Goal: Find specific page/section: Locate a particular part of the current website

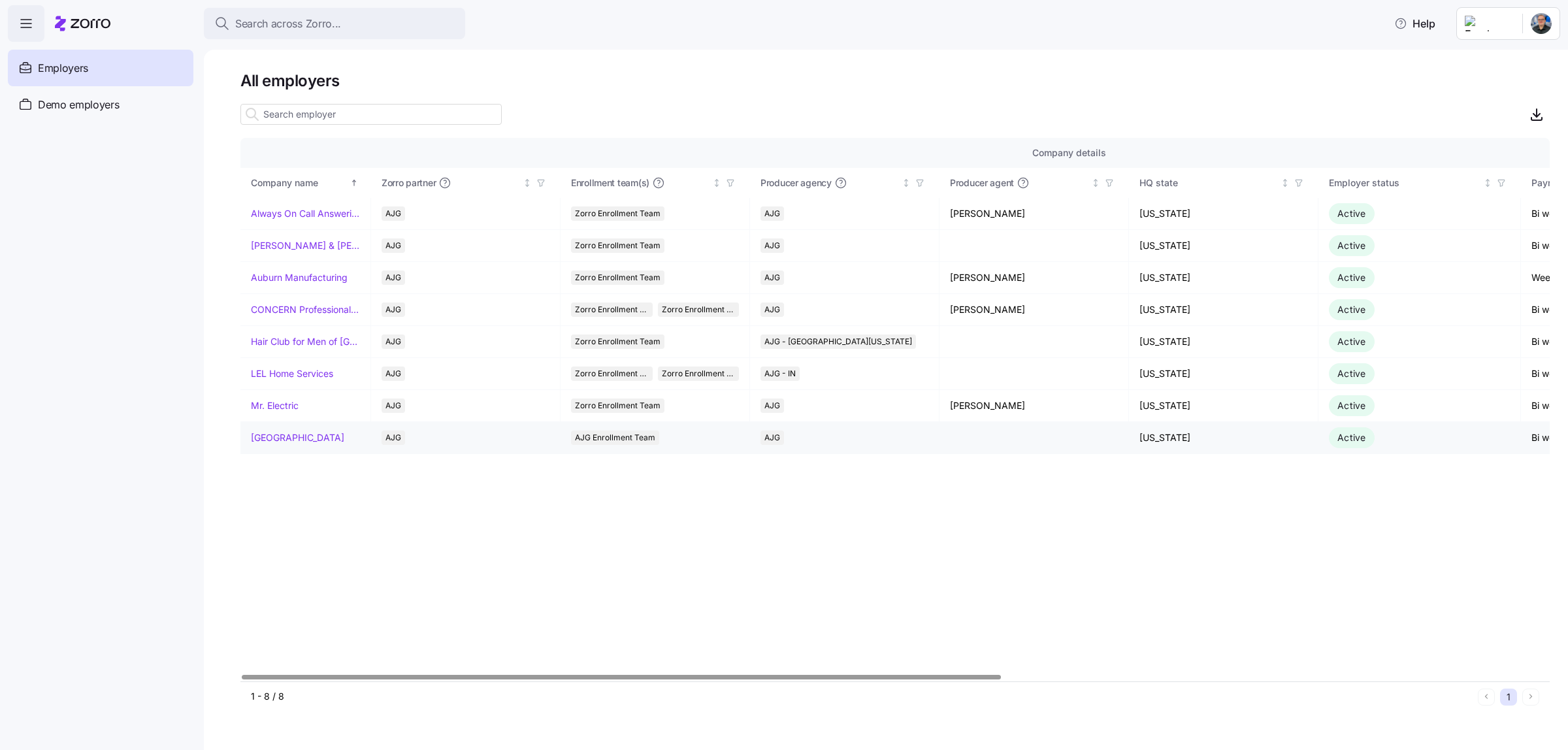
click at [338, 441] on link "[GEOGRAPHIC_DATA]" at bounding box center [297, 437] width 94 height 13
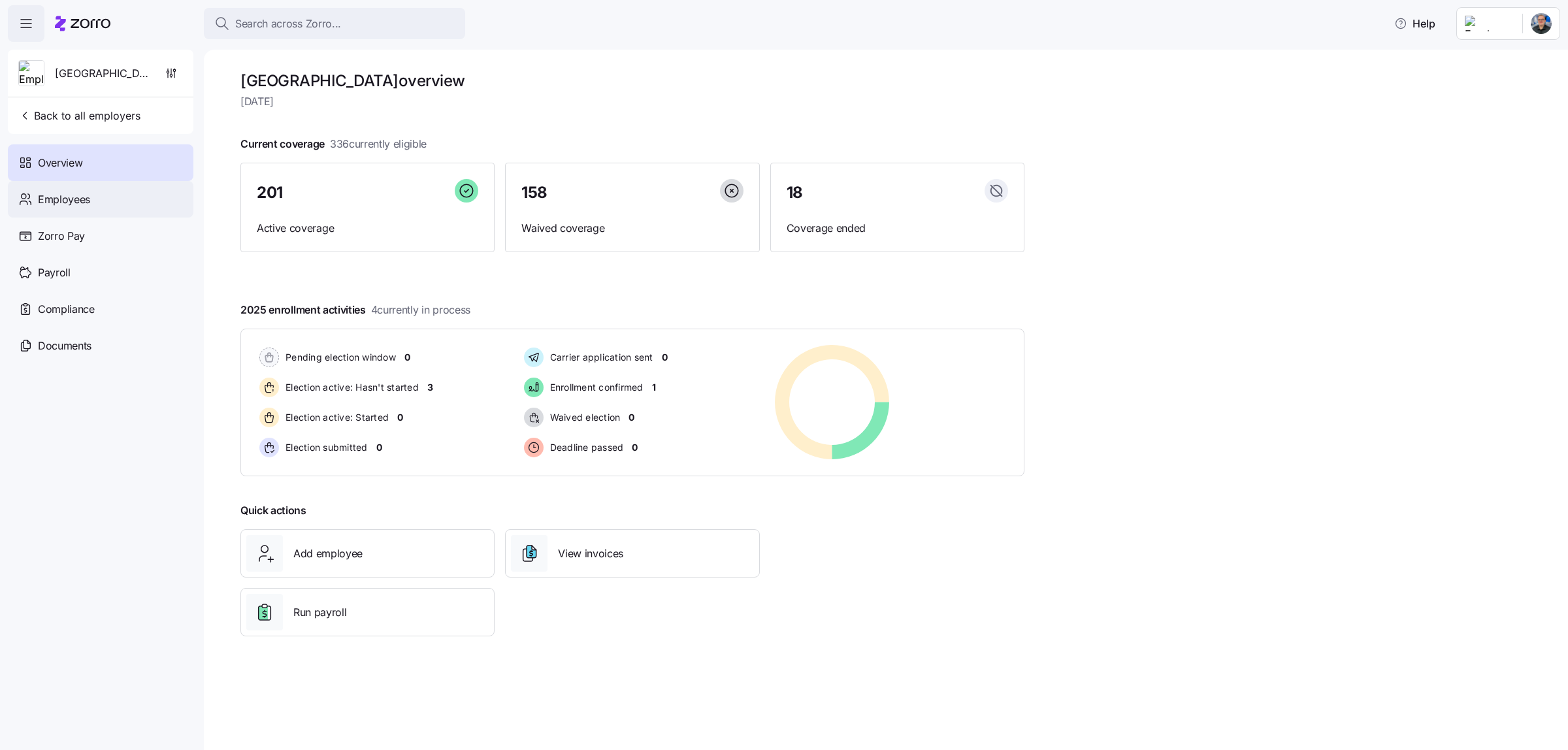
click at [92, 199] on div "Employees" at bounding box center [101, 198] width 186 height 37
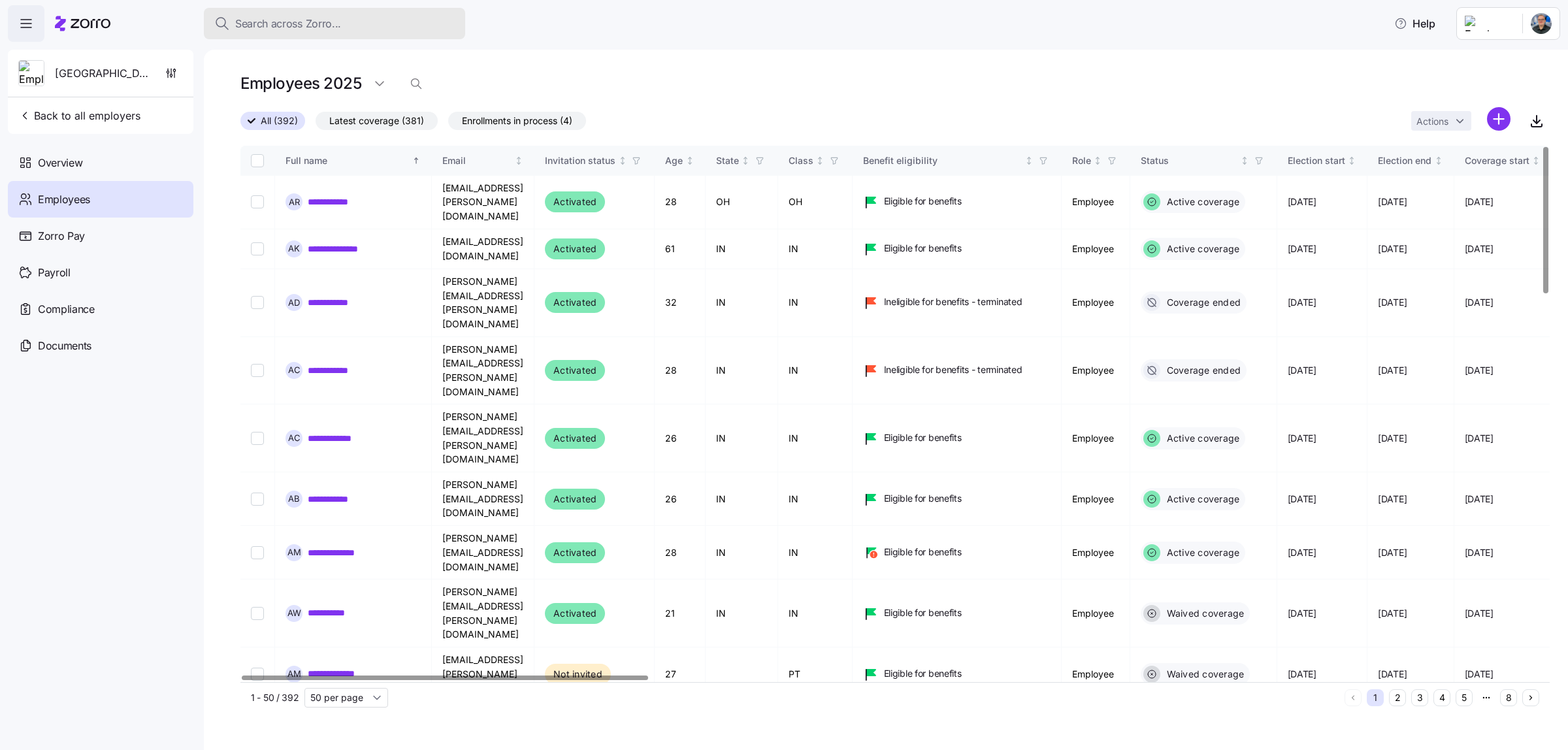
click at [345, 18] on div "Search across Zorro..." at bounding box center [334, 24] width 240 height 17
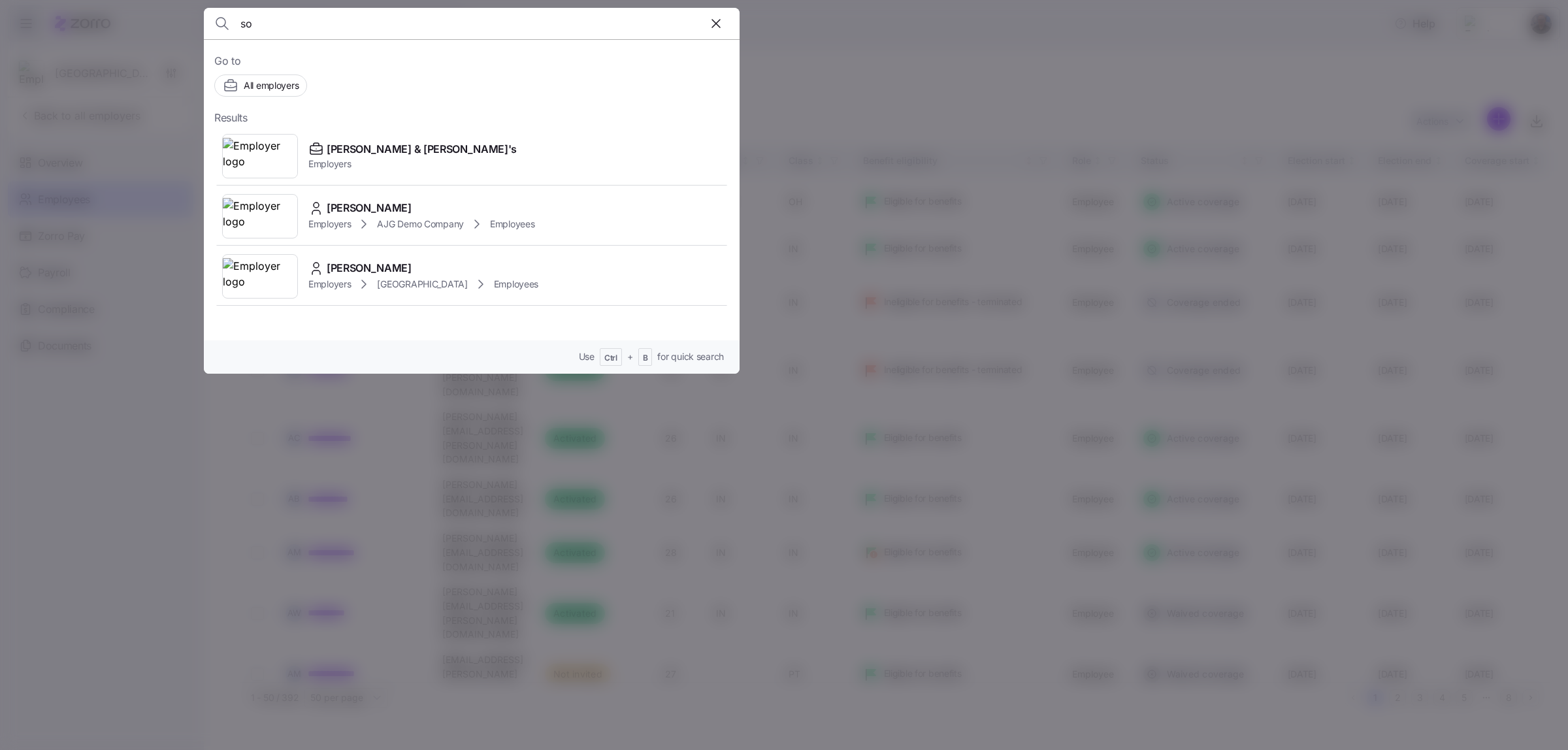
type input "s"
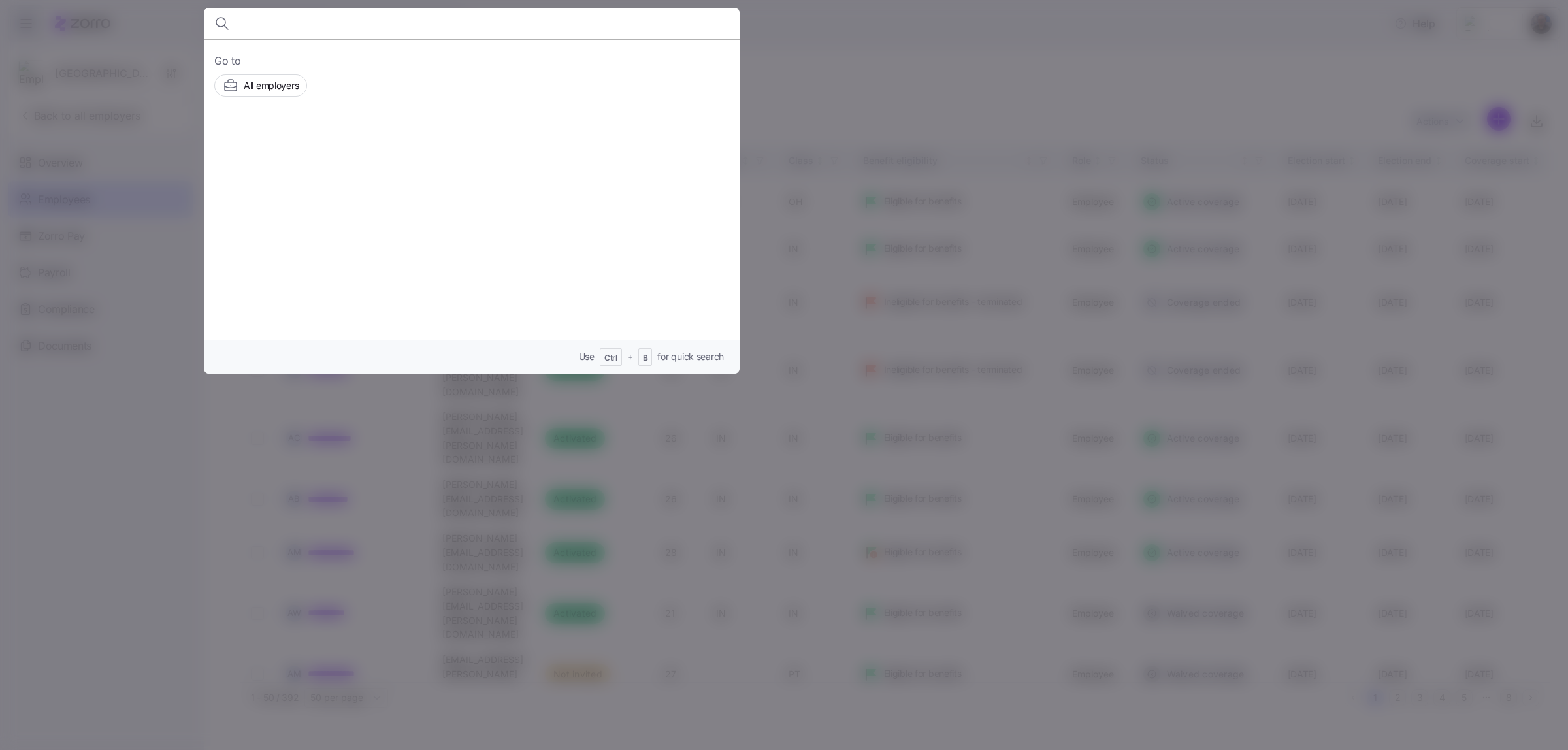
click at [924, 38] on div at bounding box center [784, 375] width 1568 height 750
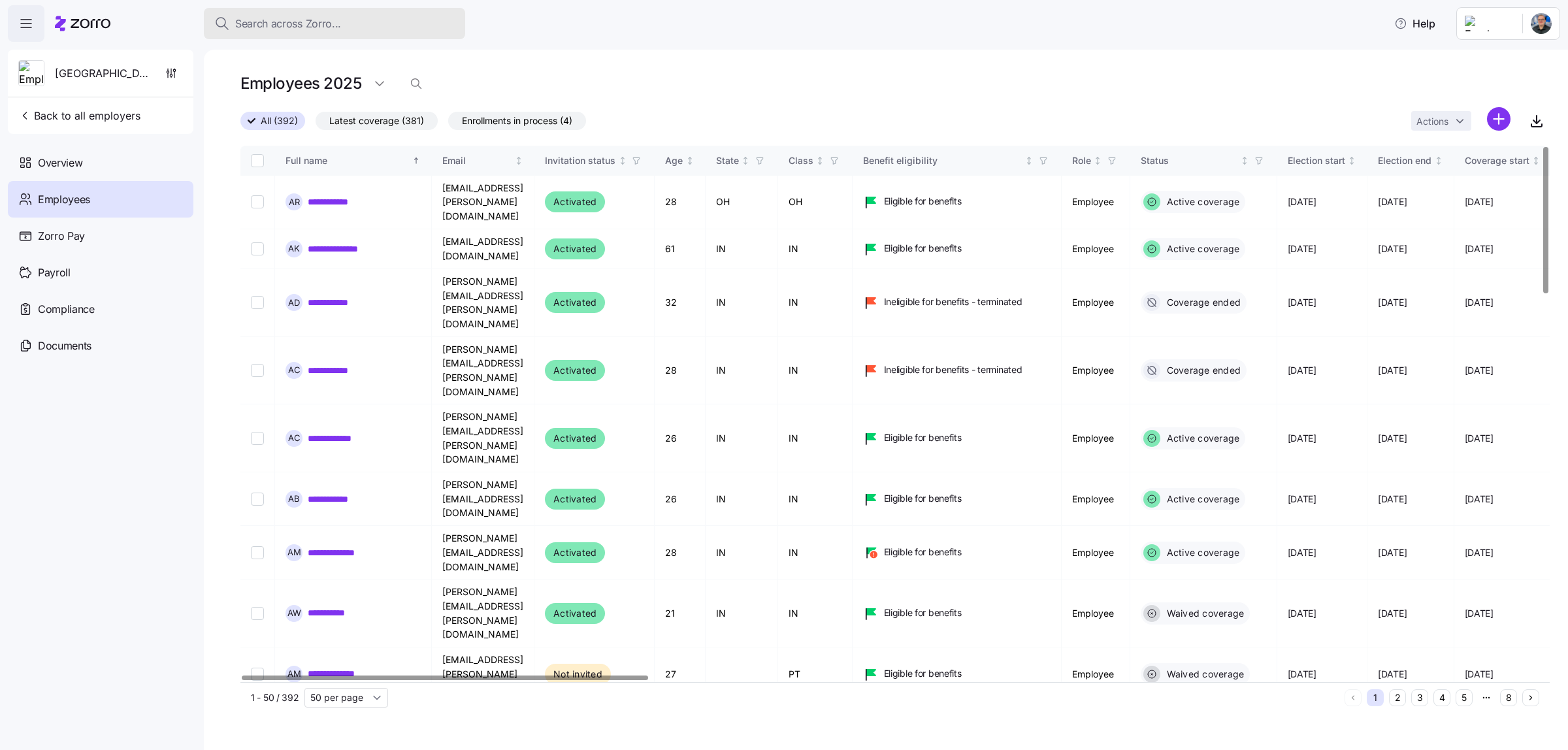
click at [304, 21] on span "Search across Zorro..." at bounding box center [287, 24] width 106 height 17
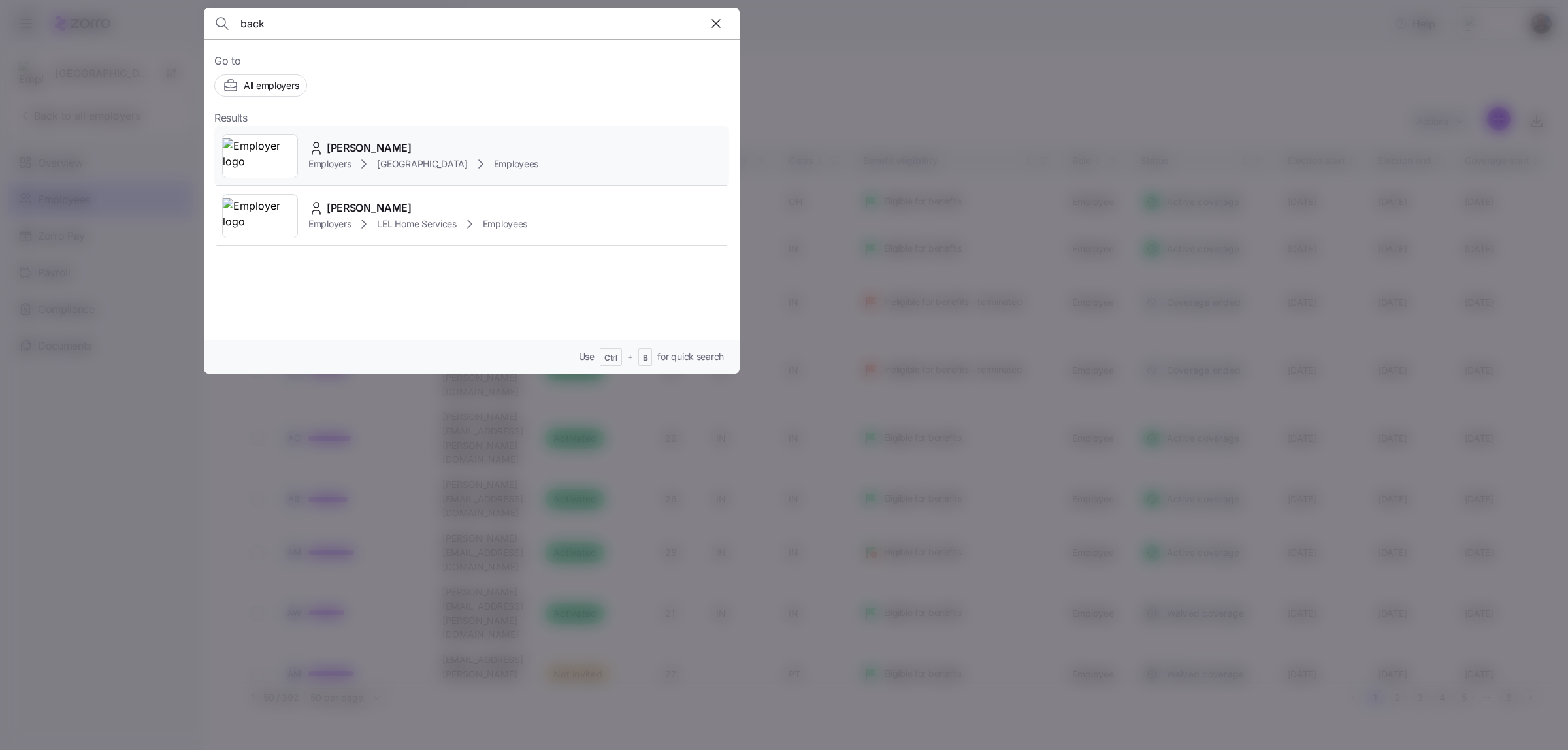
type input "back"
click at [501, 146] on div "[PERSON_NAME]" at bounding box center [423, 148] width 230 height 17
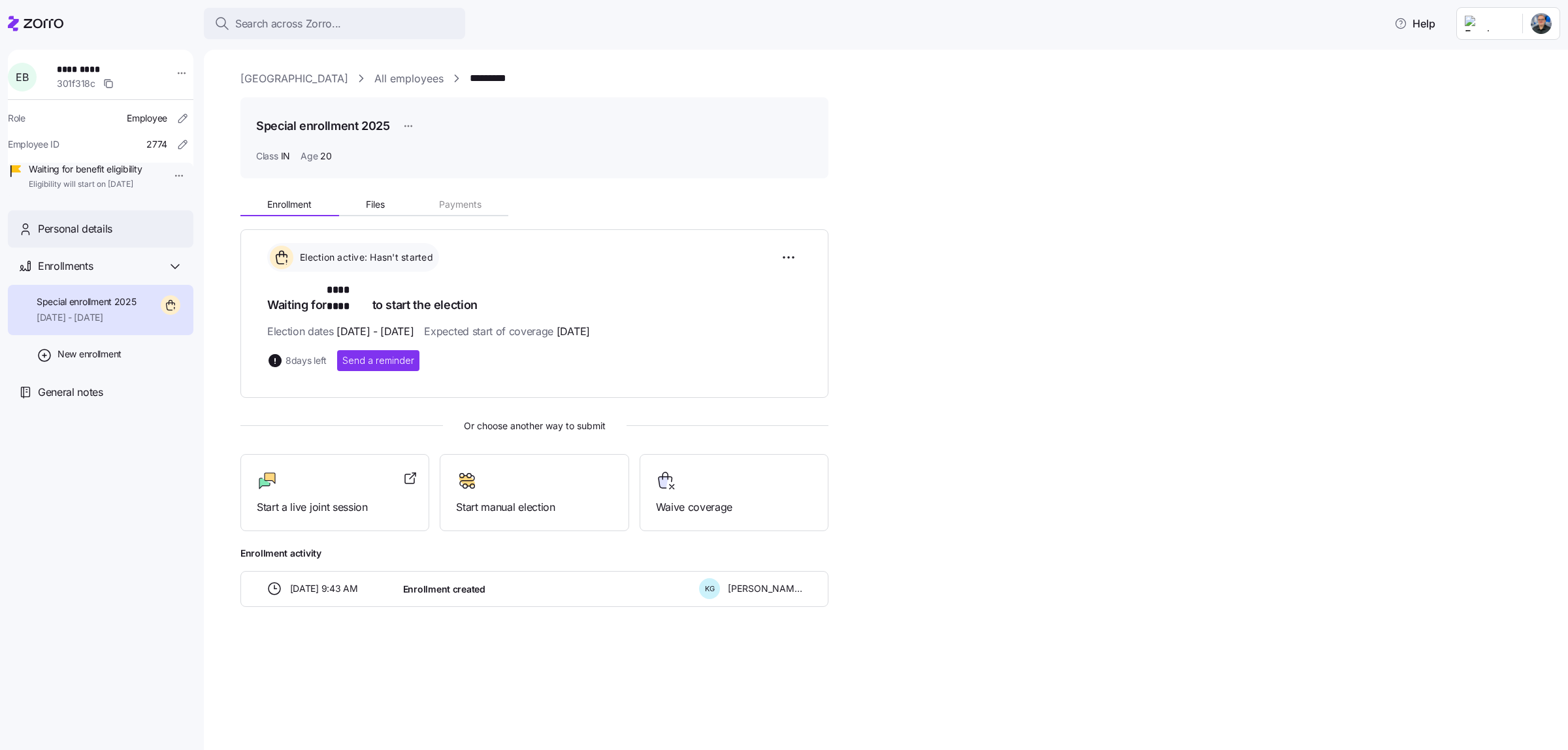
click at [84, 237] on span "Personal details" at bounding box center [74, 229] width 74 height 17
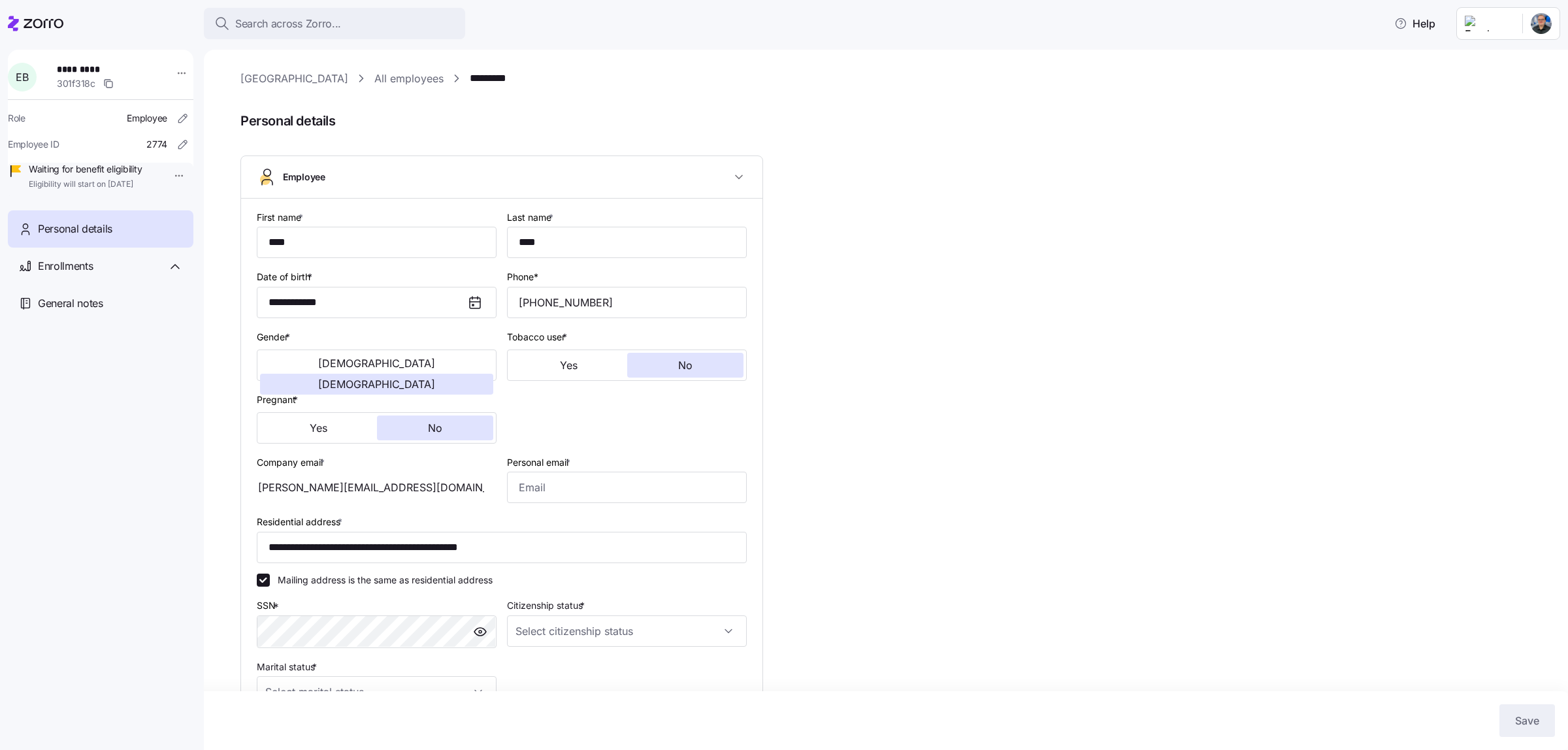
type input "IN"
